Goal: Find specific page/section: Find specific page/section

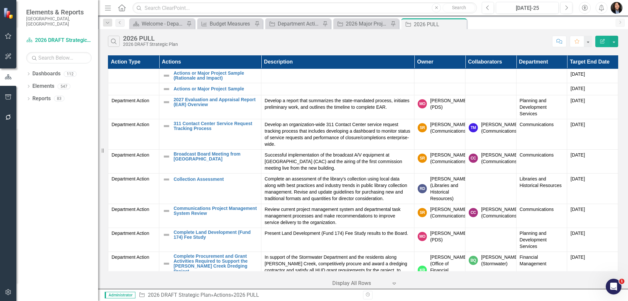
click at [535, 58] on th "Department" at bounding box center [541, 62] width 51 height 13
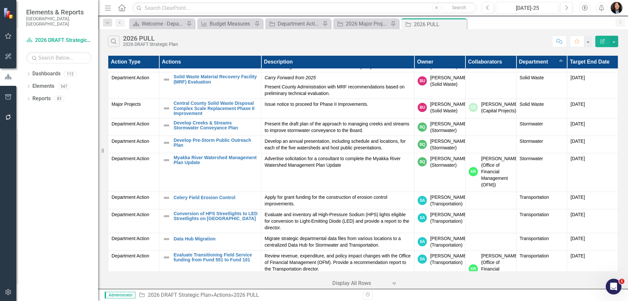
scroll to position [1931, 0]
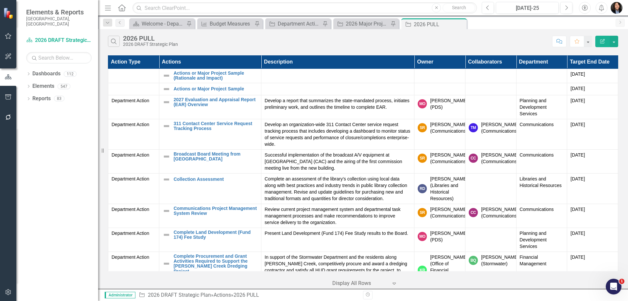
click at [528, 63] on th "Department" at bounding box center [541, 62] width 51 height 13
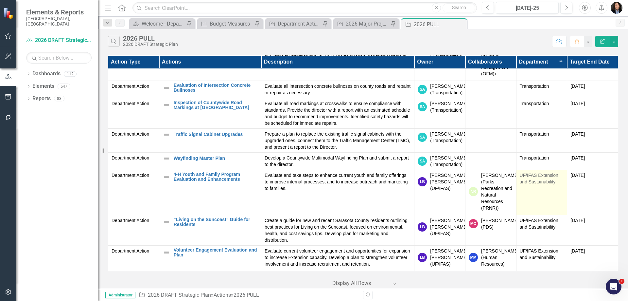
scroll to position [2422, 0]
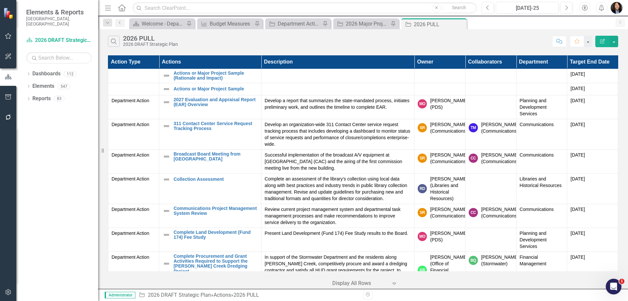
click at [464, 62] on th "Department" at bounding box center [541, 62] width 51 height 13
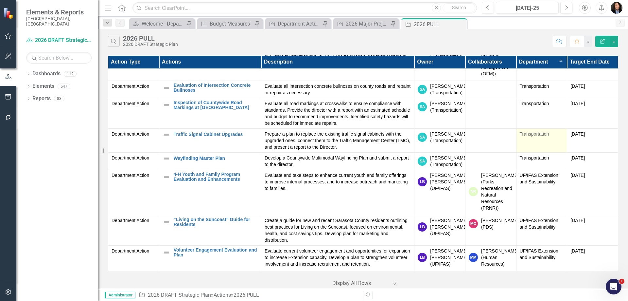
scroll to position [2422, 0]
